Goal: Information Seeking & Learning: Compare options

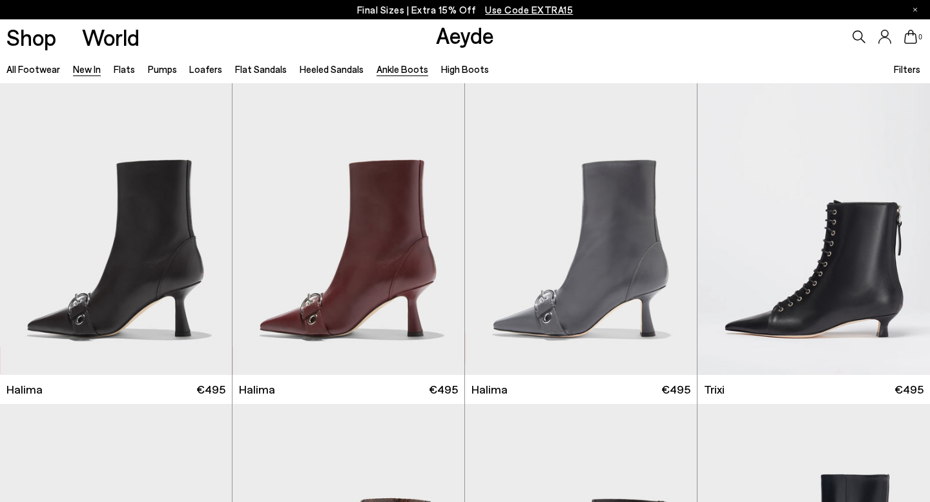
click at [94, 68] on link "New In" at bounding box center [87, 69] width 28 height 12
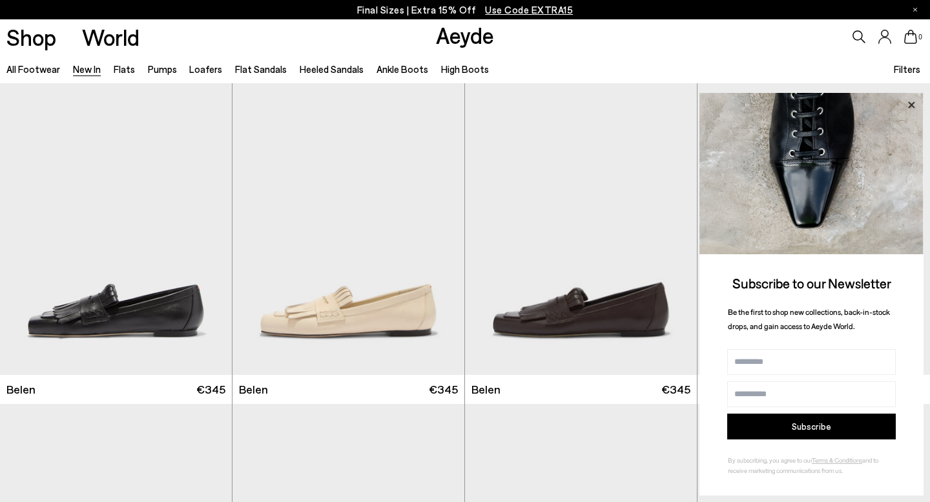
click at [914, 107] on icon at bounding box center [911, 104] width 6 height 6
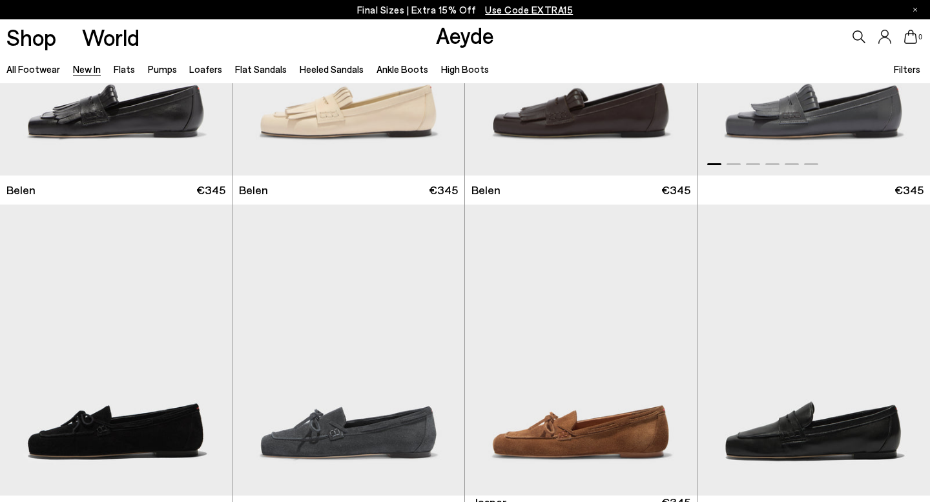
scroll to position [118, 0]
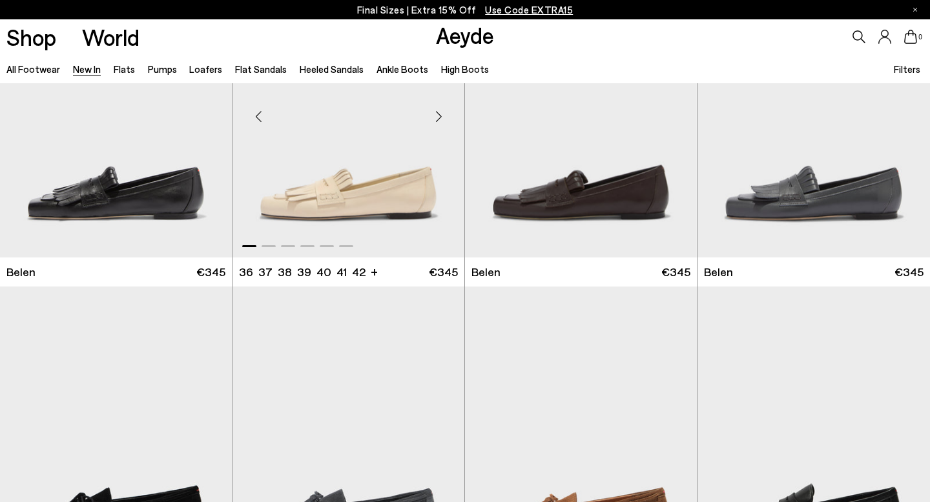
click at [437, 118] on div "Next slide" at bounding box center [438, 117] width 39 height 39
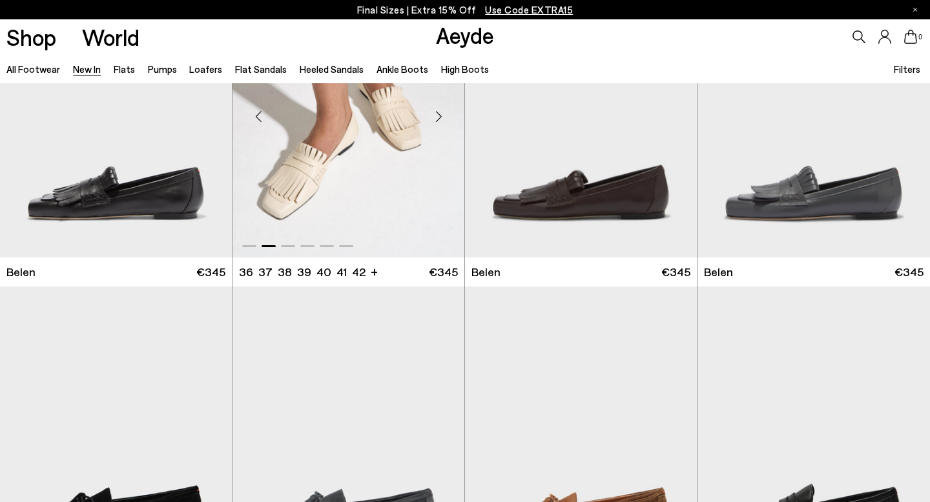
click at [437, 118] on div "Next slide" at bounding box center [438, 117] width 39 height 39
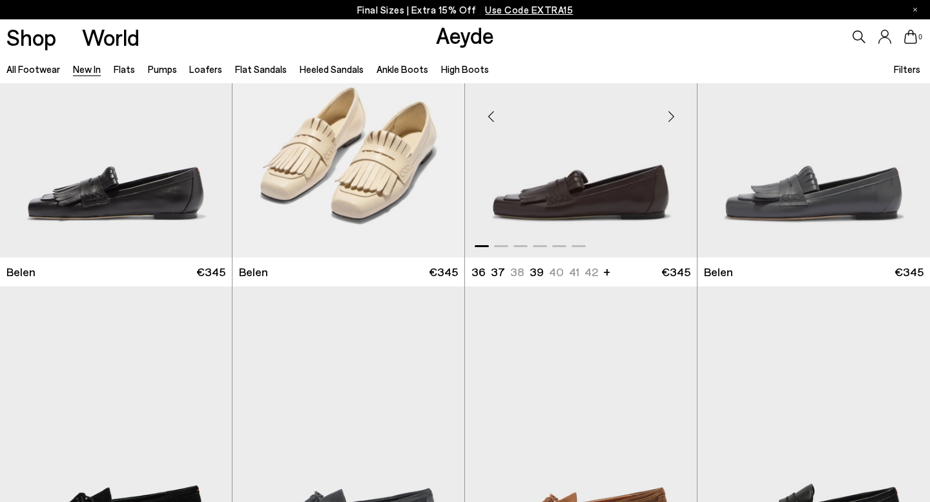
click at [676, 115] on div "Next slide" at bounding box center [671, 117] width 39 height 39
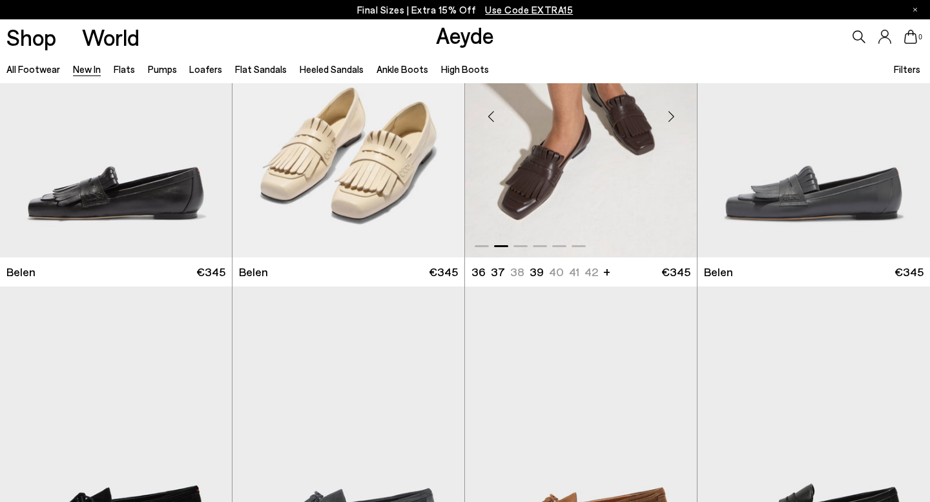
click at [676, 115] on div "Next slide" at bounding box center [671, 117] width 39 height 39
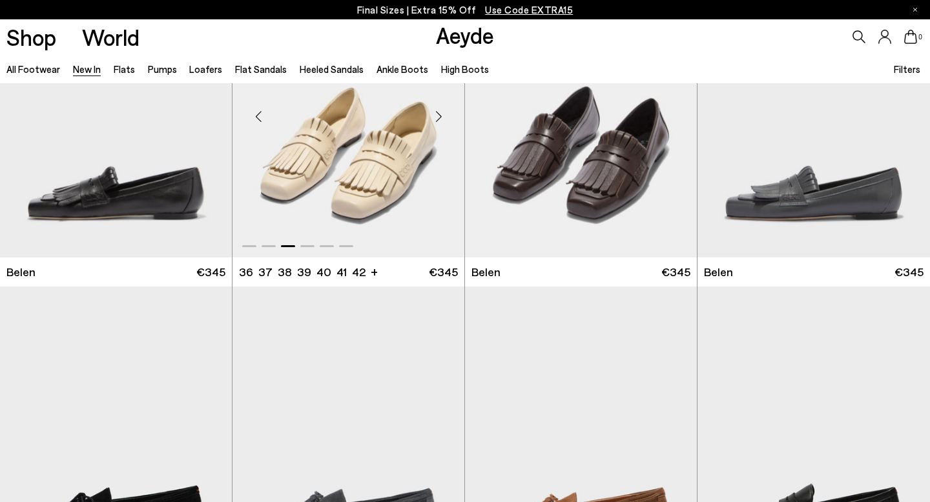
scroll to position [24, 0]
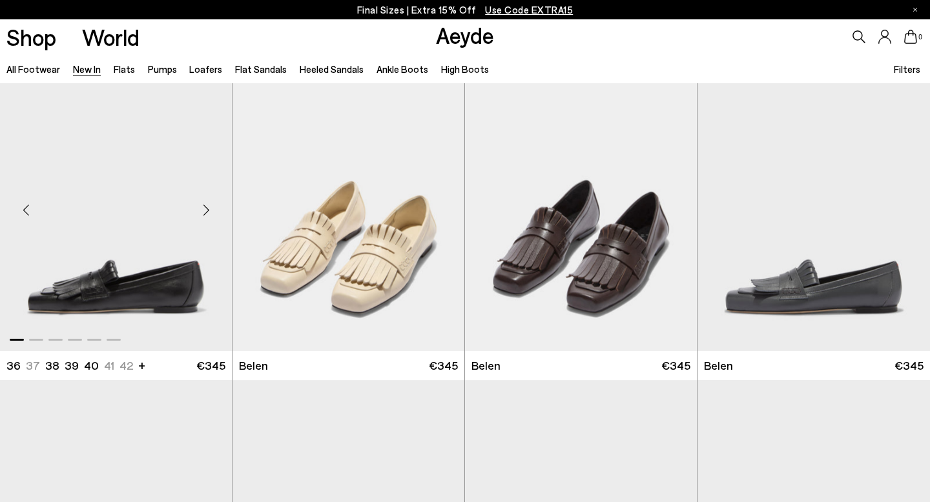
click at [209, 209] on div "Next slide" at bounding box center [206, 210] width 39 height 39
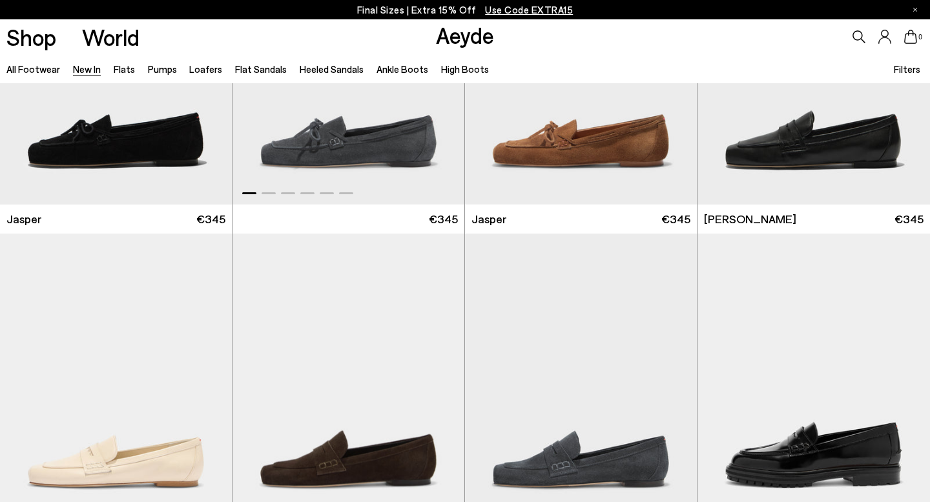
scroll to position [372, 0]
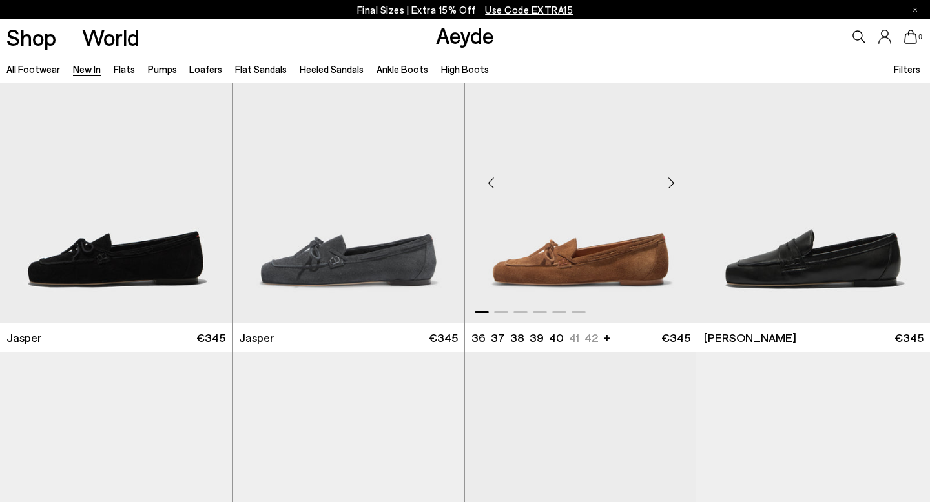
click at [675, 181] on div "Next slide" at bounding box center [671, 182] width 39 height 39
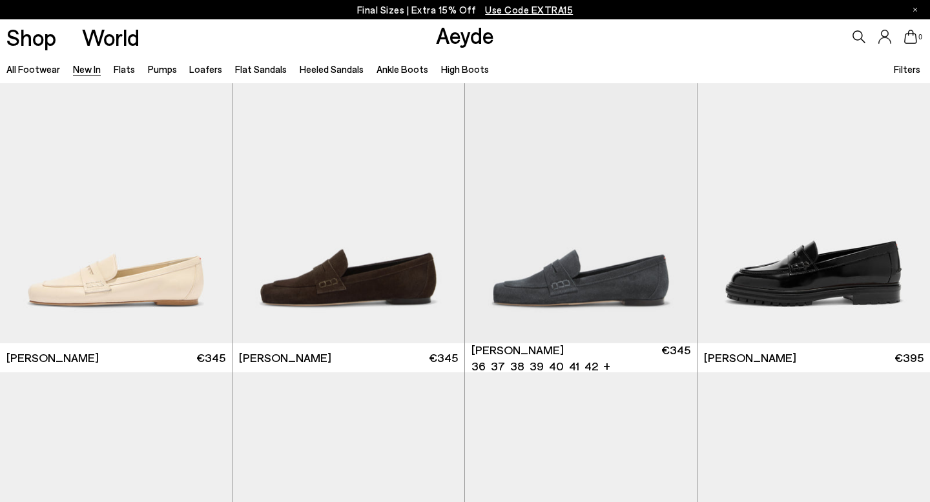
scroll to position [702, 0]
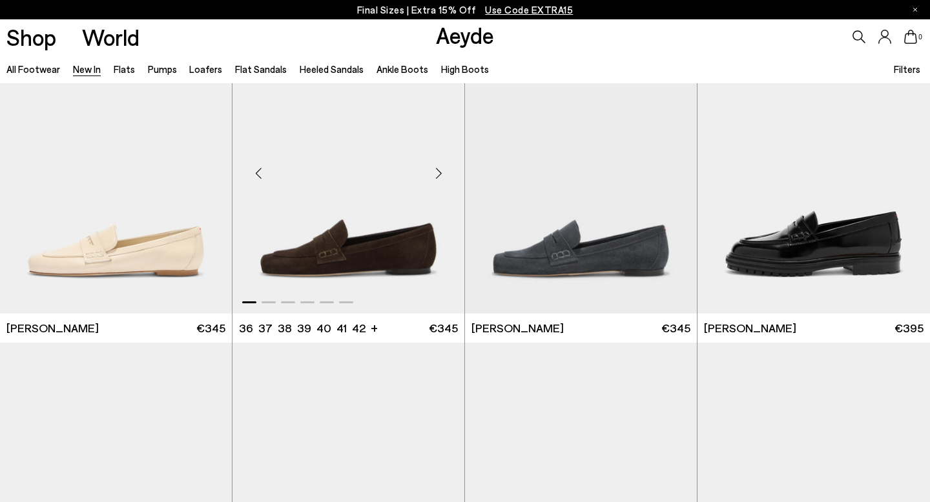
click at [437, 180] on div "Next slide" at bounding box center [438, 173] width 39 height 39
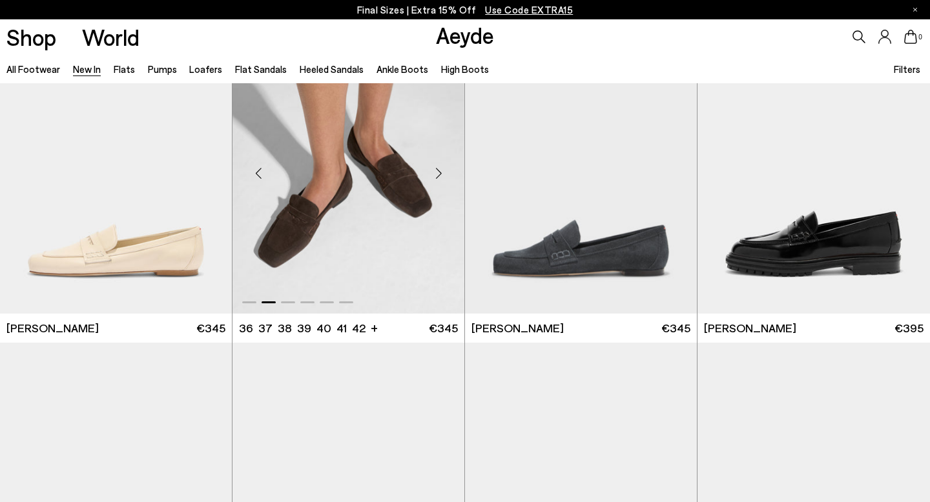
click at [437, 180] on div "Next slide" at bounding box center [438, 173] width 39 height 39
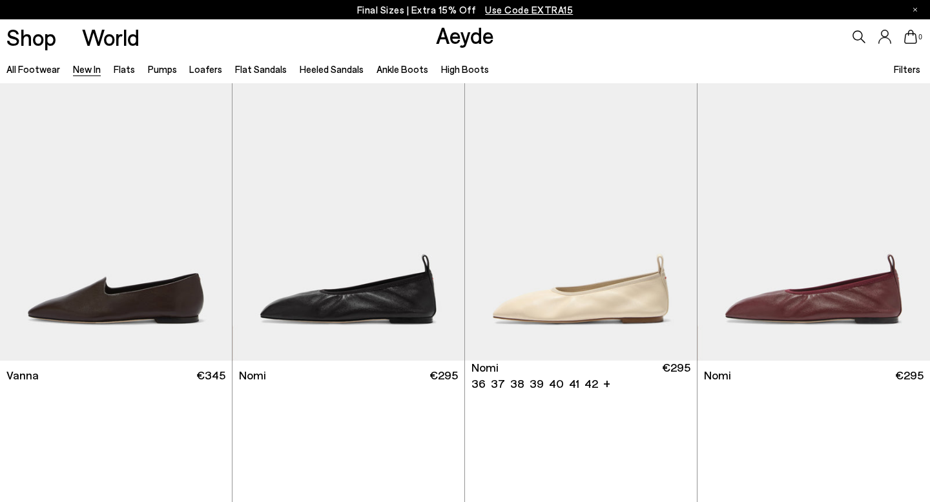
scroll to position [1942, 0]
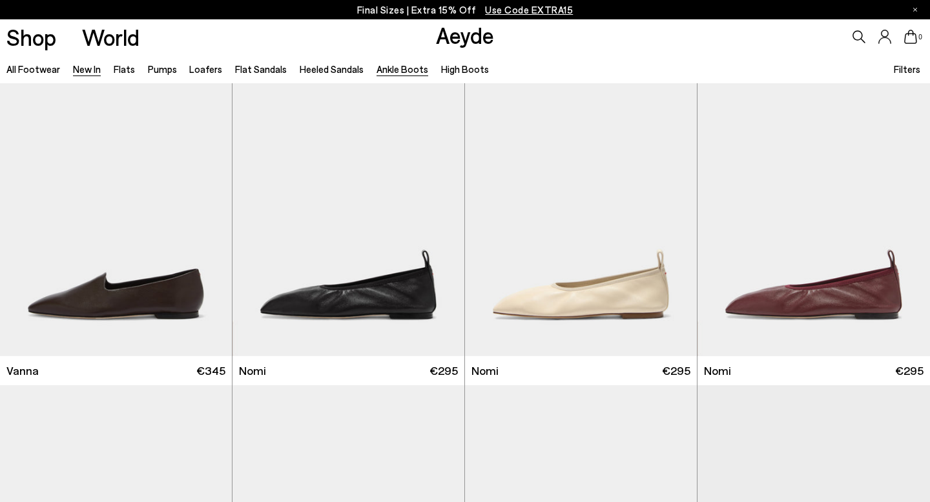
click at [391, 68] on link "Ankle Boots" at bounding box center [403, 69] width 52 height 12
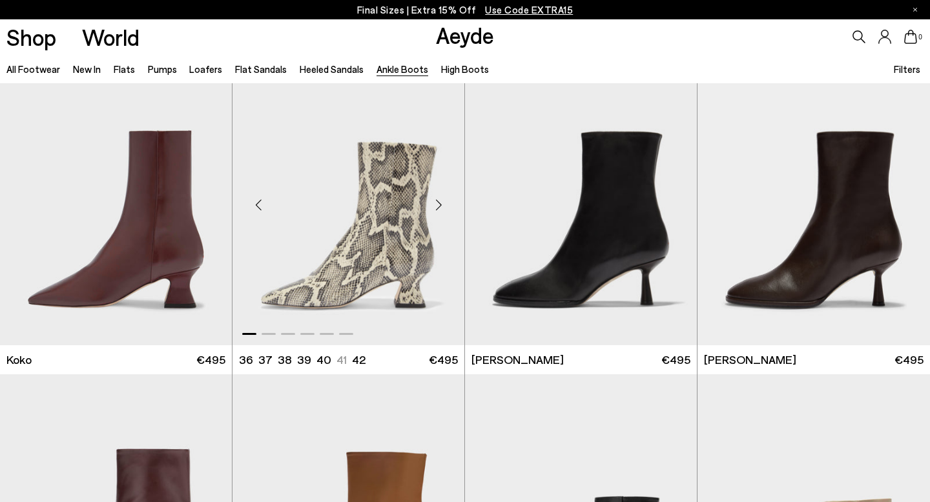
scroll to position [661, 0]
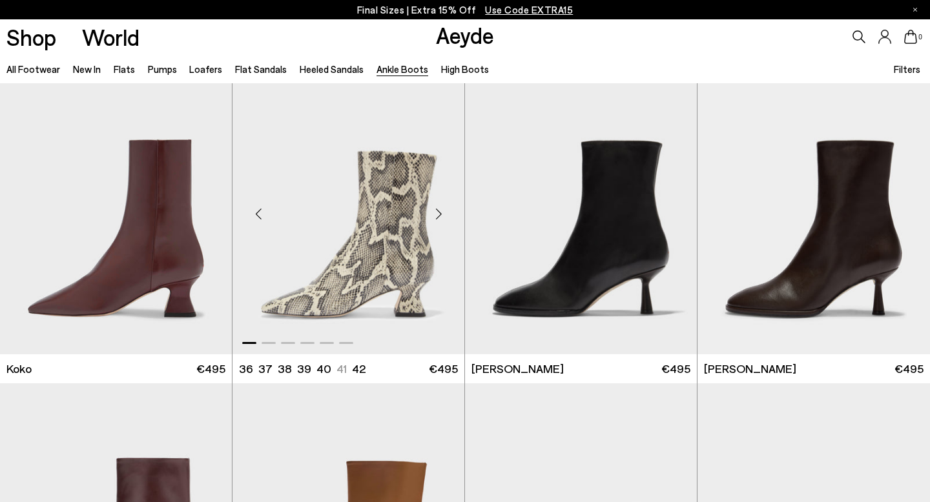
click at [440, 214] on div "Next slide" at bounding box center [438, 214] width 39 height 39
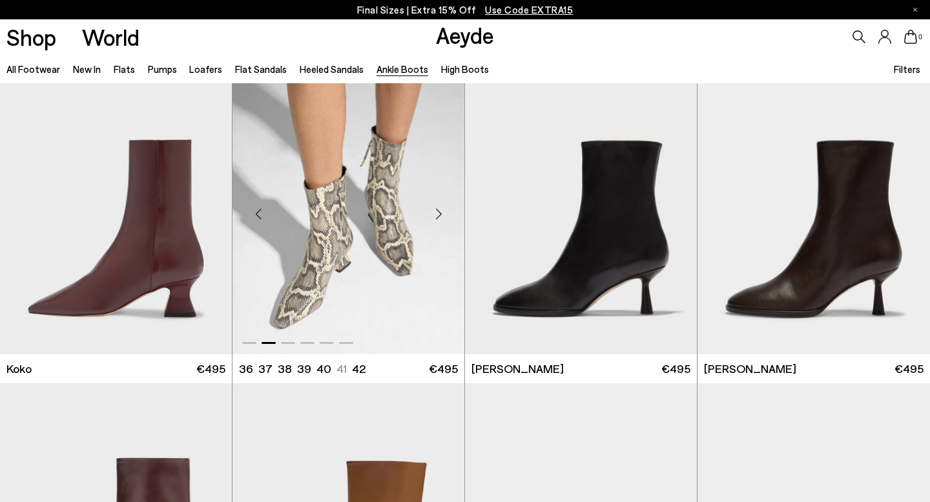
click at [440, 214] on div "Next slide" at bounding box center [438, 214] width 39 height 39
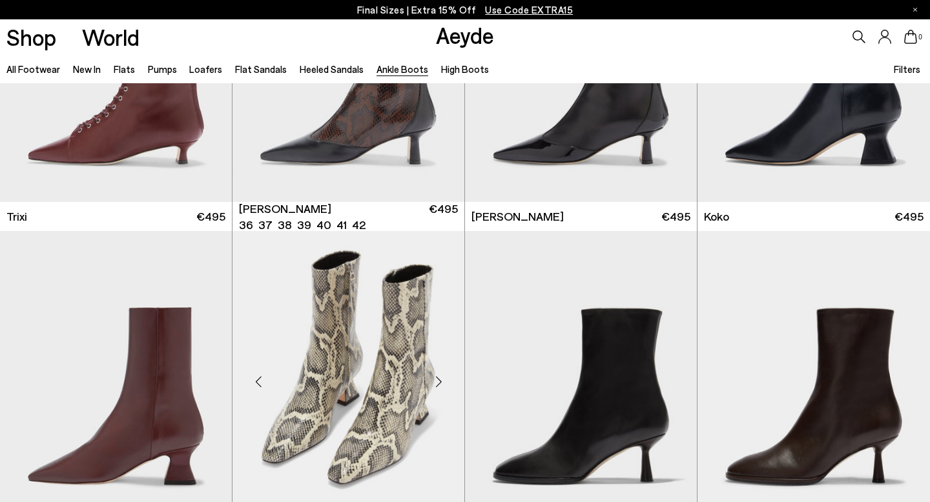
scroll to position [513, 0]
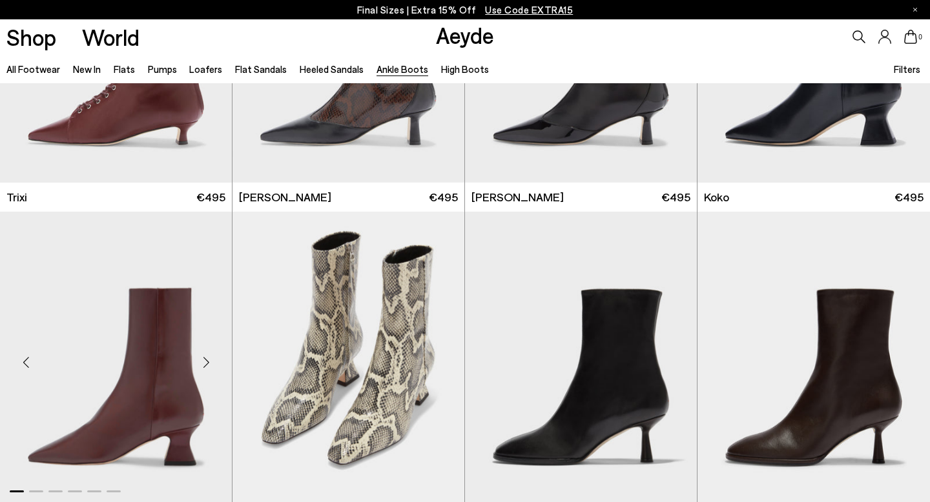
click at [209, 361] on div "Next slide" at bounding box center [206, 363] width 39 height 39
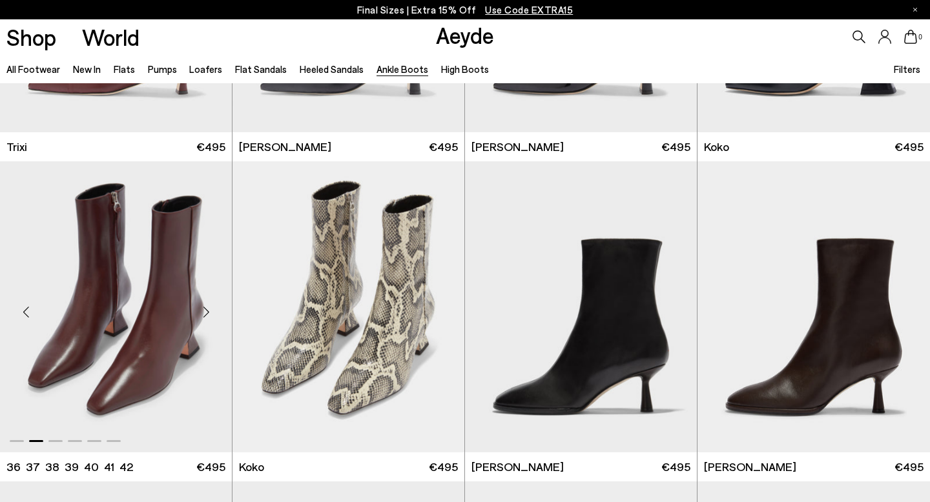
scroll to position [567, 0]
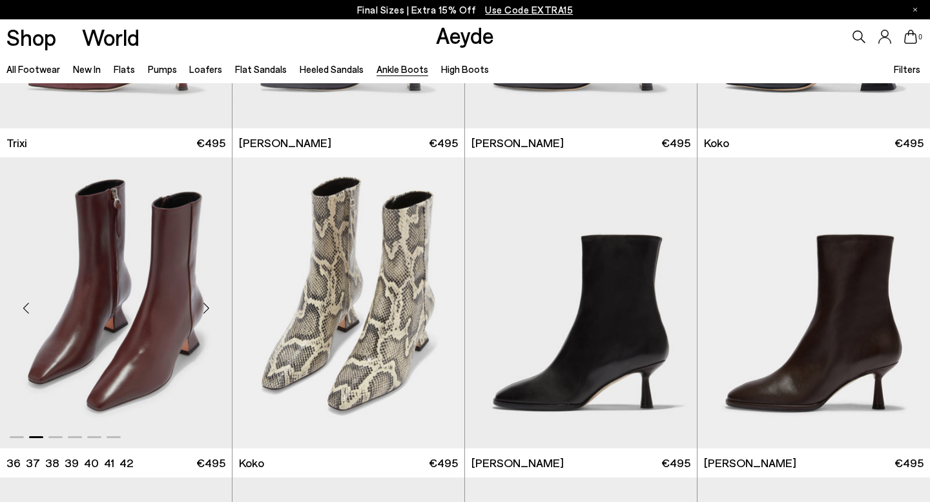
click at [203, 304] on div "Next slide" at bounding box center [206, 308] width 39 height 39
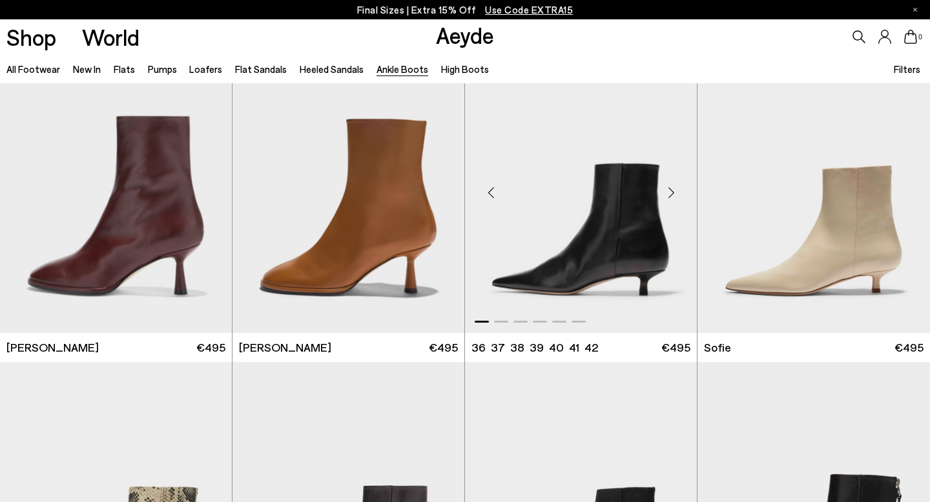
scroll to position [1060, 0]
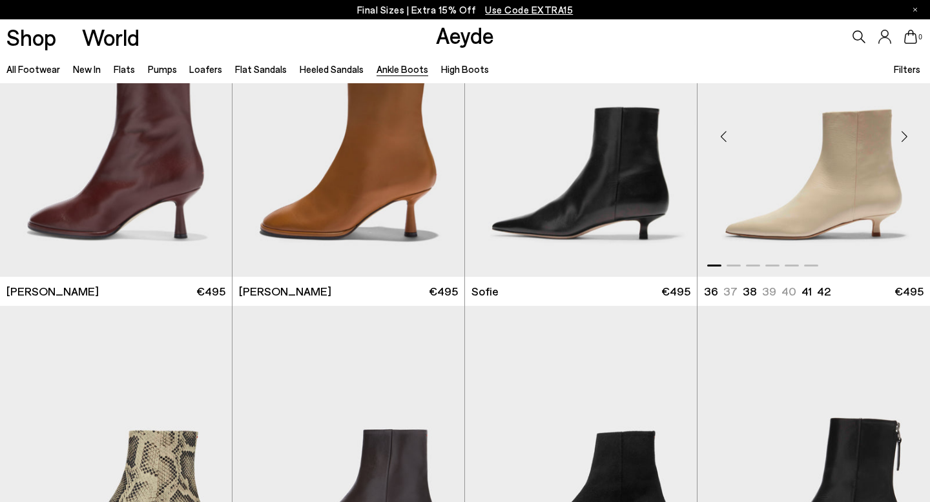
click at [902, 138] on div "Next slide" at bounding box center [904, 136] width 39 height 39
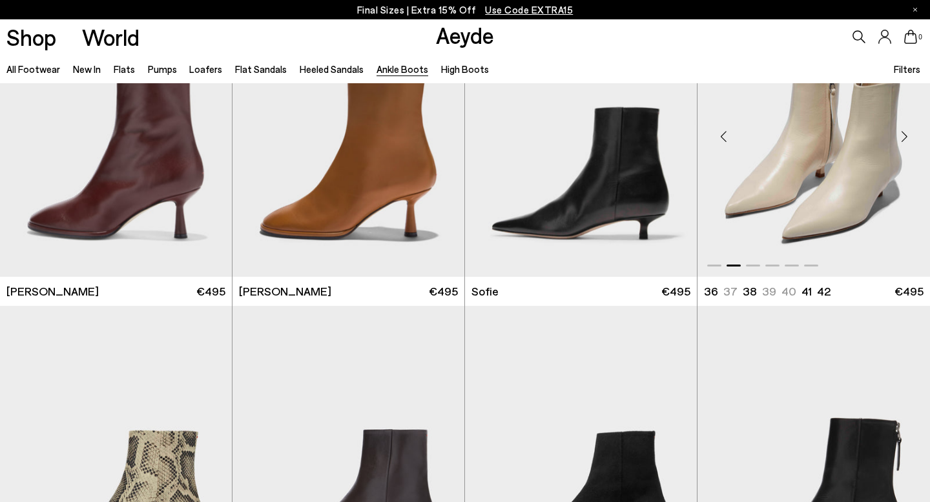
click at [902, 138] on div "Next slide" at bounding box center [904, 136] width 39 height 39
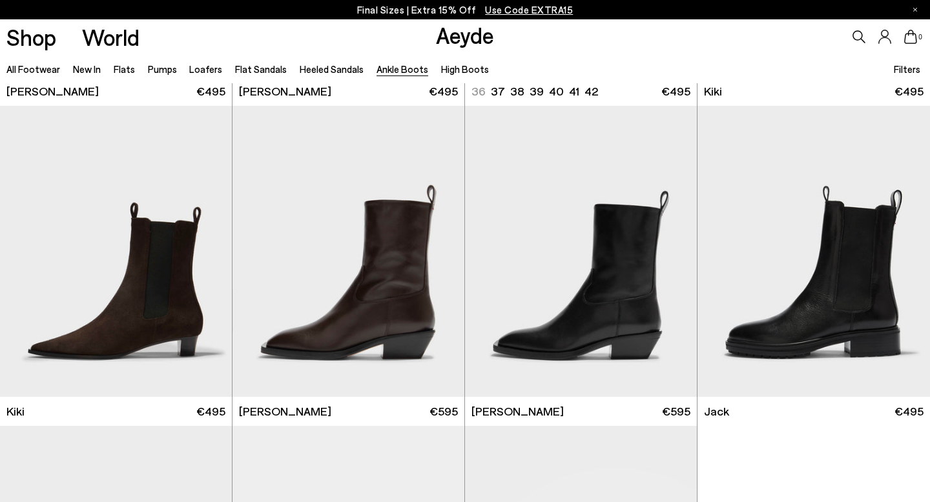
scroll to position [1903, 0]
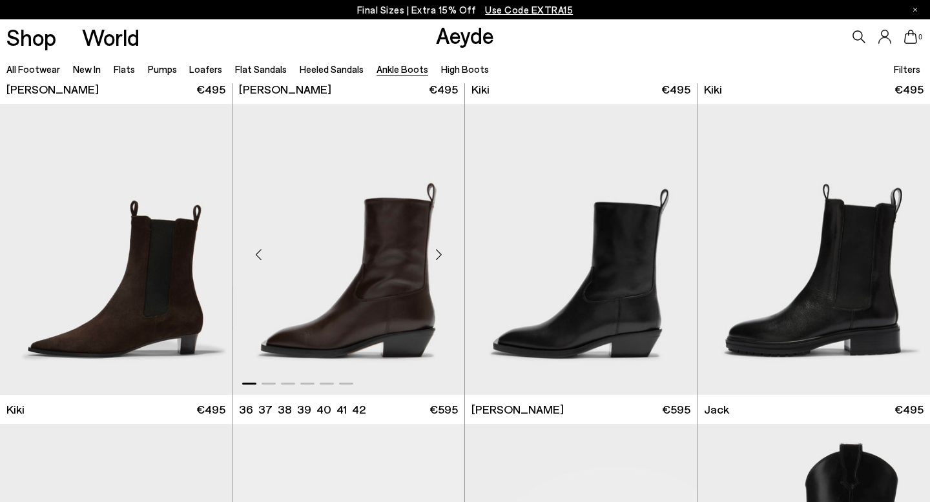
click at [441, 253] on div "Next slide" at bounding box center [438, 254] width 39 height 39
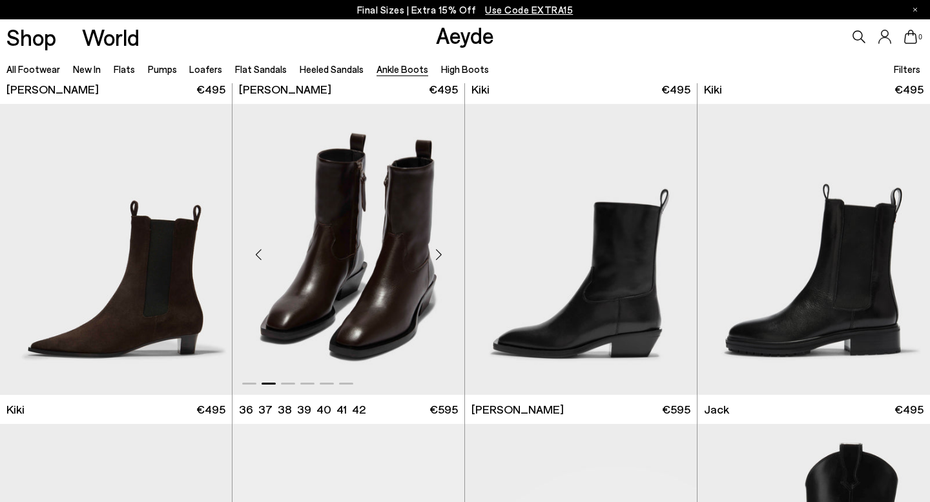
click at [441, 253] on div "Next slide" at bounding box center [438, 254] width 39 height 39
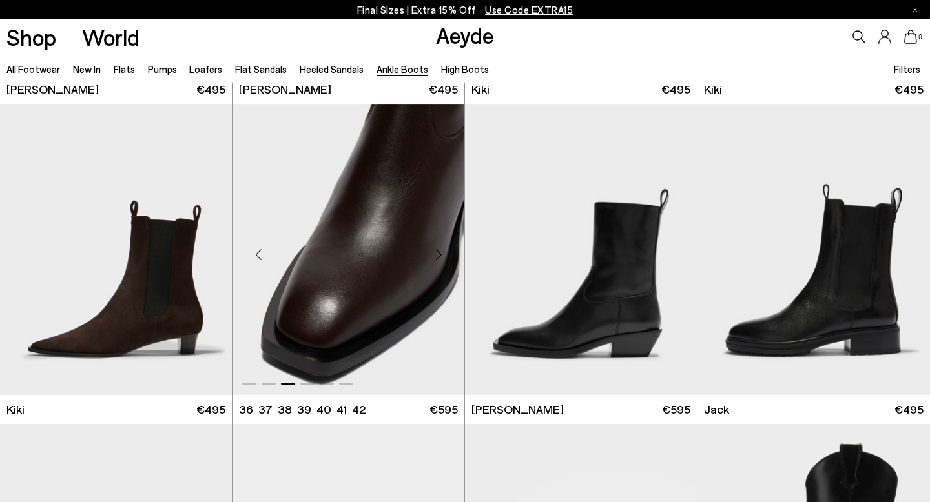
click at [442, 254] on div "Next slide" at bounding box center [438, 254] width 39 height 39
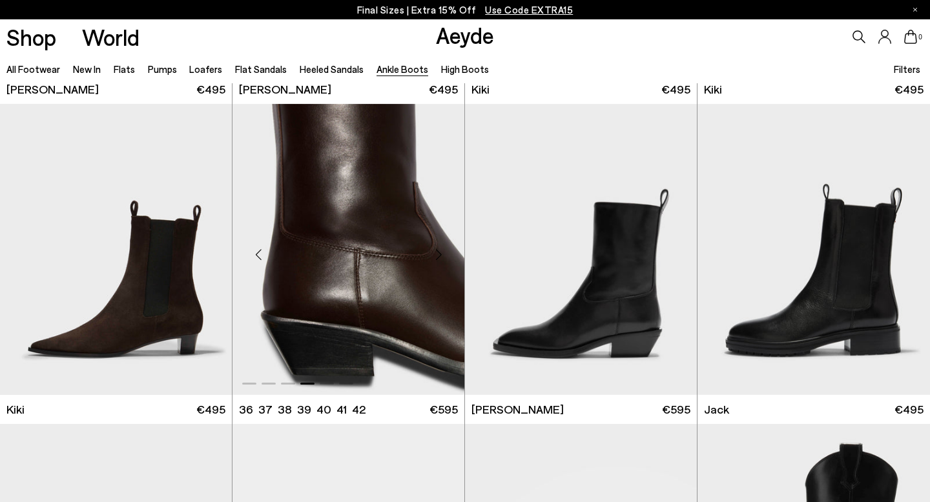
click at [442, 254] on div "Next slide" at bounding box center [438, 254] width 39 height 39
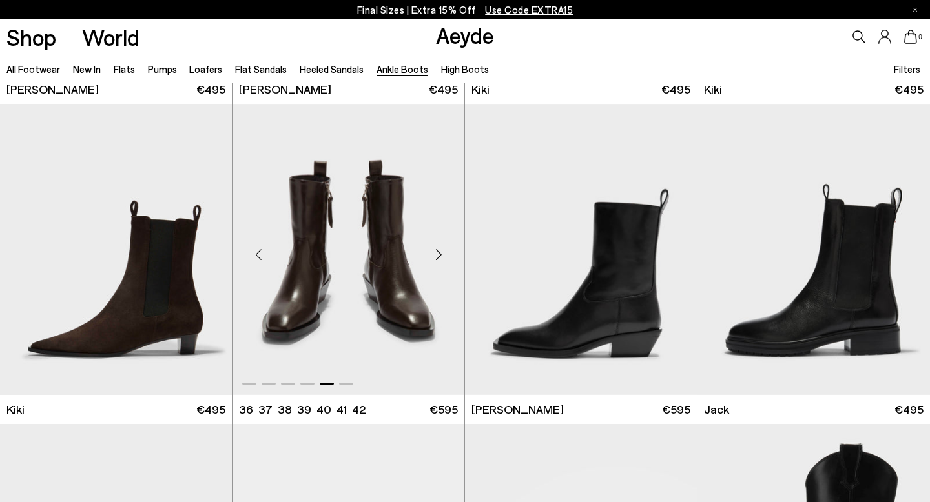
click at [442, 254] on div "Next slide" at bounding box center [438, 254] width 39 height 39
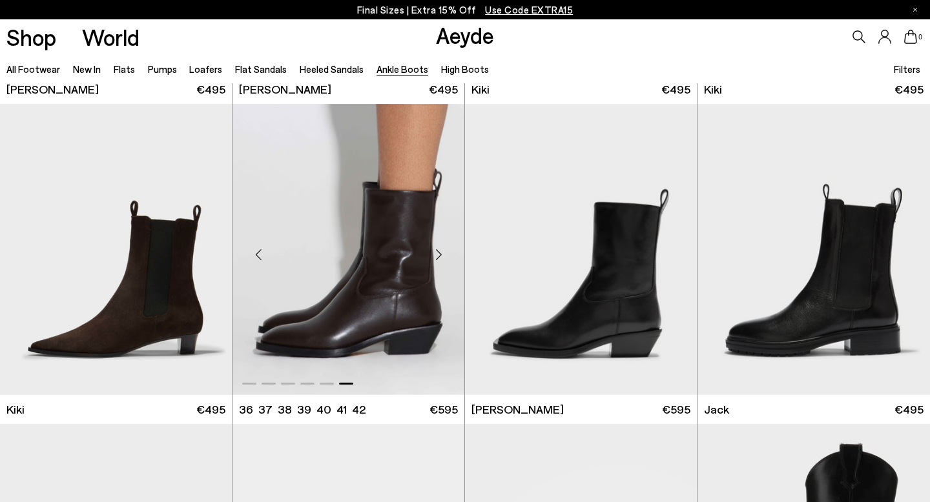
click at [442, 254] on div "Next slide" at bounding box center [438, 254] width 39 height 39
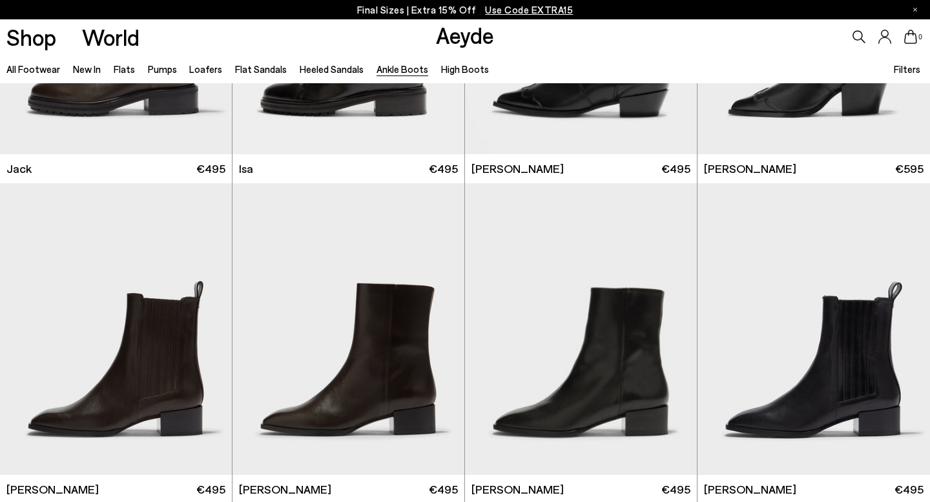
scroll to position [2396, 0]
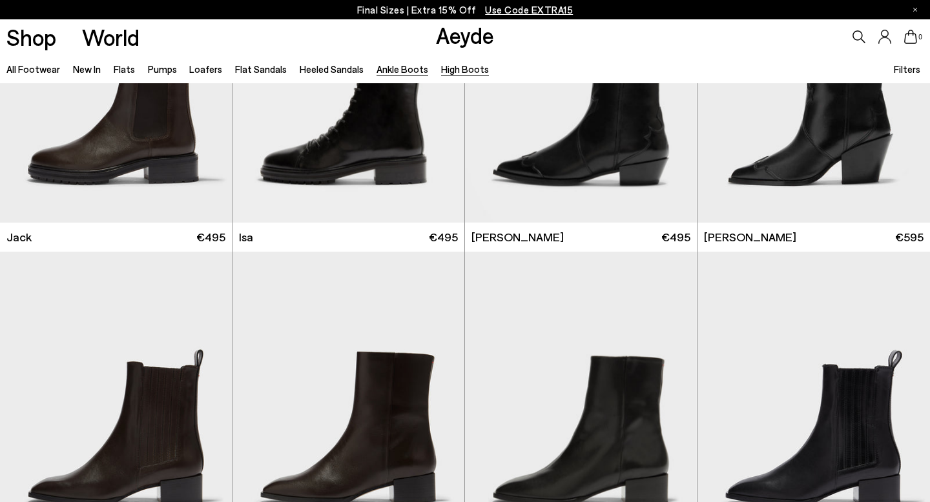
click at [447, 67] on link "High Boots" at bounding box center [465, 69] width 48 height 12
